Goal: Register for event/course

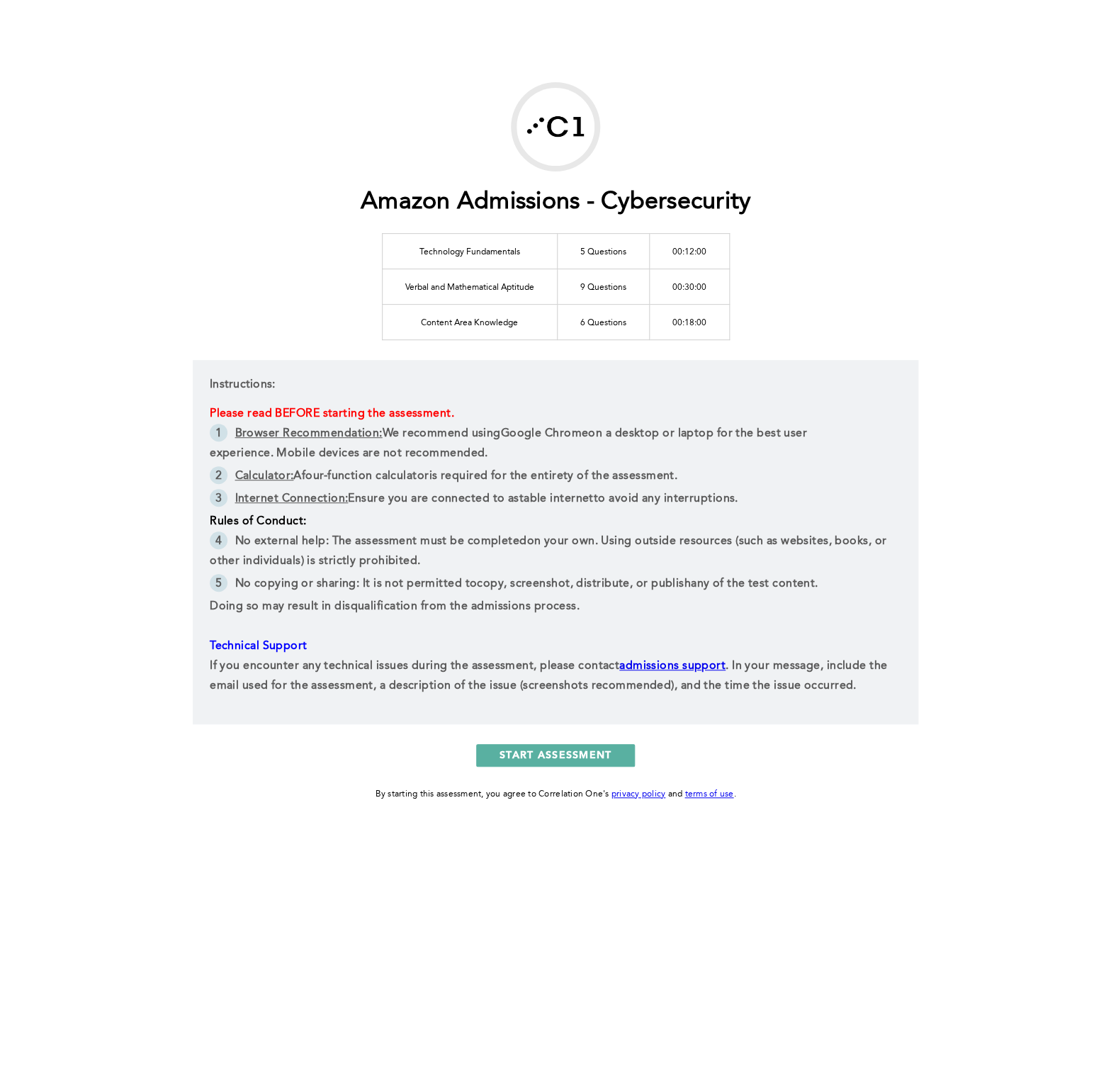
click at [503, 255] on td "Technology Fundamentals" at bounding box center [469, 251] width 175 height 35
drag, startPoint x: 405, startPoint y: 286, endPoint x: 540, endPoint y: 293, distance: 135.2
click at [540, 293] on td "Verbal and Mathematical Aptitude" at bounding box center [469, 286] width 175 height 35
click at [541, 291] on td "Verbal and Mathematical Aptitude" at bounding box center [469, 286] width 175 height 35
click at [855, 297] on div "Amazon Admissions - Cybersecurity Technology Fundamentals 5 Questions 00:12:00 …" at bounding box center [555, 442] width 726 height 720
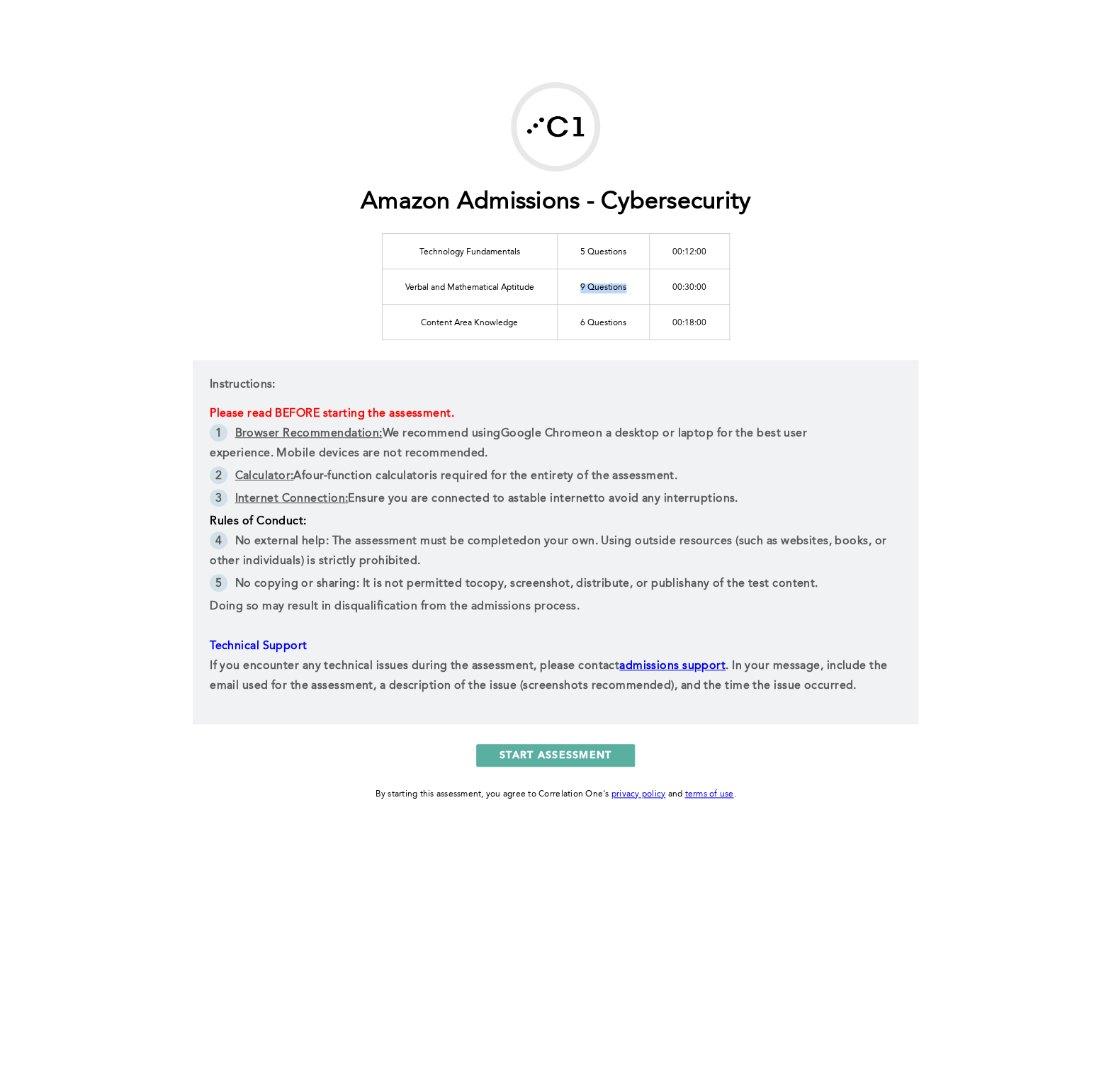
drag, startPoint x: 629, startPoint y: 287, endPoint x: 563, endPoint y: 287, distance: 66.0
click at [563, 287] on td "9 Questions" at bounding box center [602, 286] width 92 height 35
click at [851, 282] on div "Amazon Admissions - Cybersecurity Technology Fundamentals 5 Questions 00:12:00 …" at bounding box center [555, 442] width 726 height 720
click at [499, 244] on td "Technology Fundamentals" at bounding box center [469, 251] width 175 height 35
drag, startPoint x: 325, startPoint y: 603, endPoint x: 698, endPoint y: 609, distance: 373.0
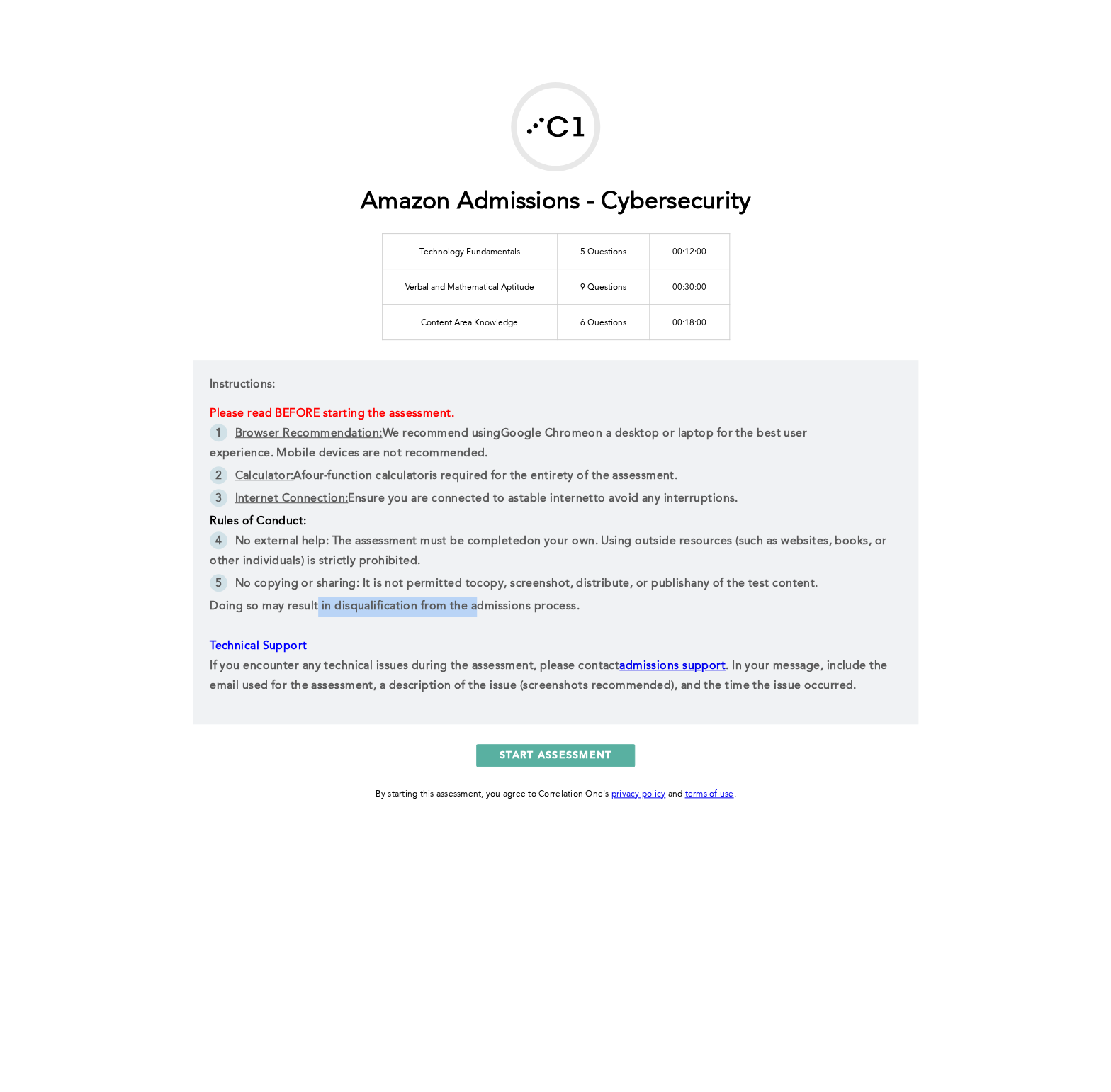
click at [655, 609] on p "Doing so may result in disqualification from the admissions process." at bounding box center [555, 606] width 691 height 20
click at [698, 610] on p "Doing so may result in disqualification from the admissions process." at bounding box center [555, 606] width 691 height 20
